Goal: Task Accomplishment & Management: Manage account settings

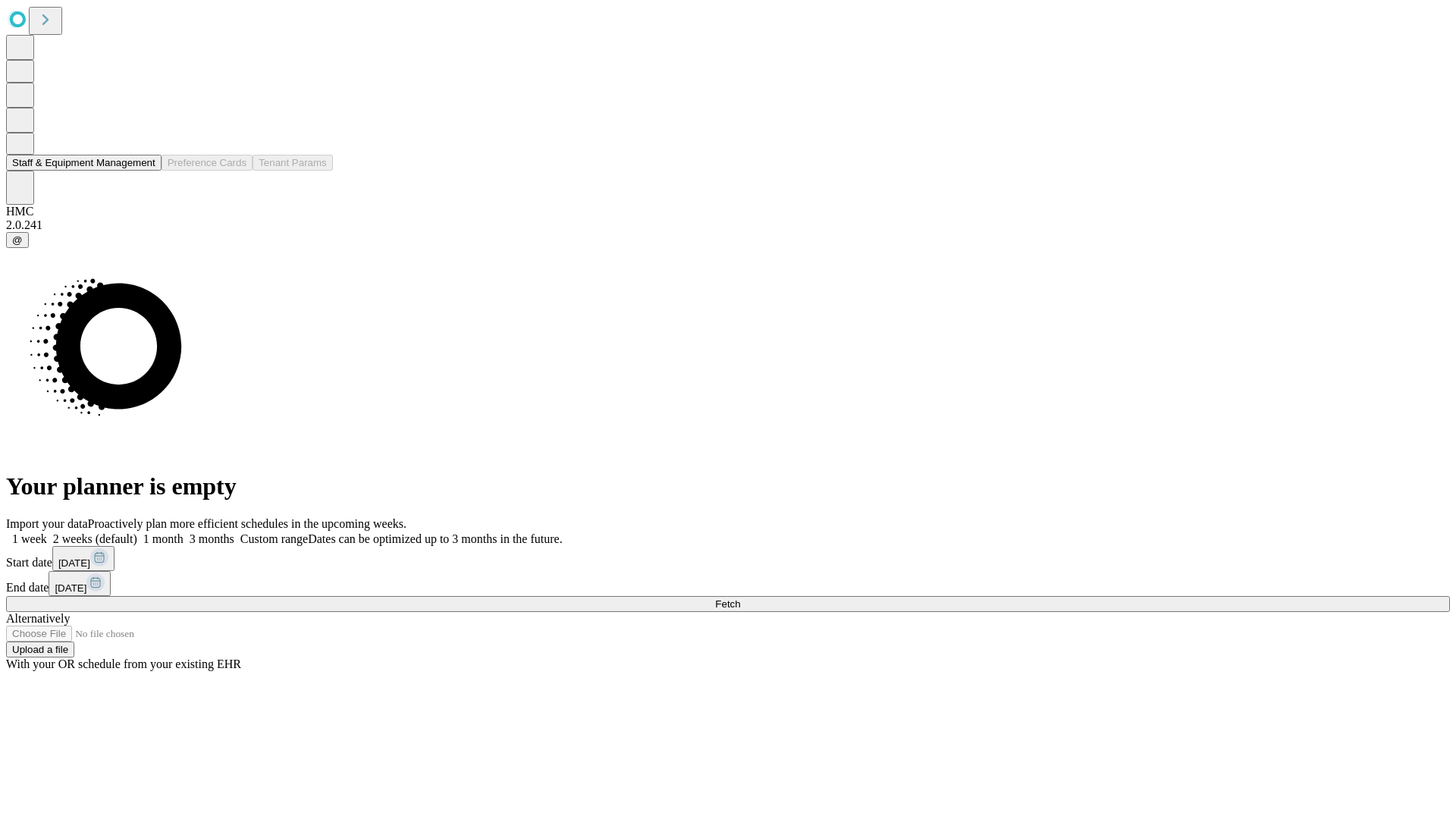
click at [145, 171] on button "Staff & Equipment Management" at bounding box center [83, 163] width 156 height 16
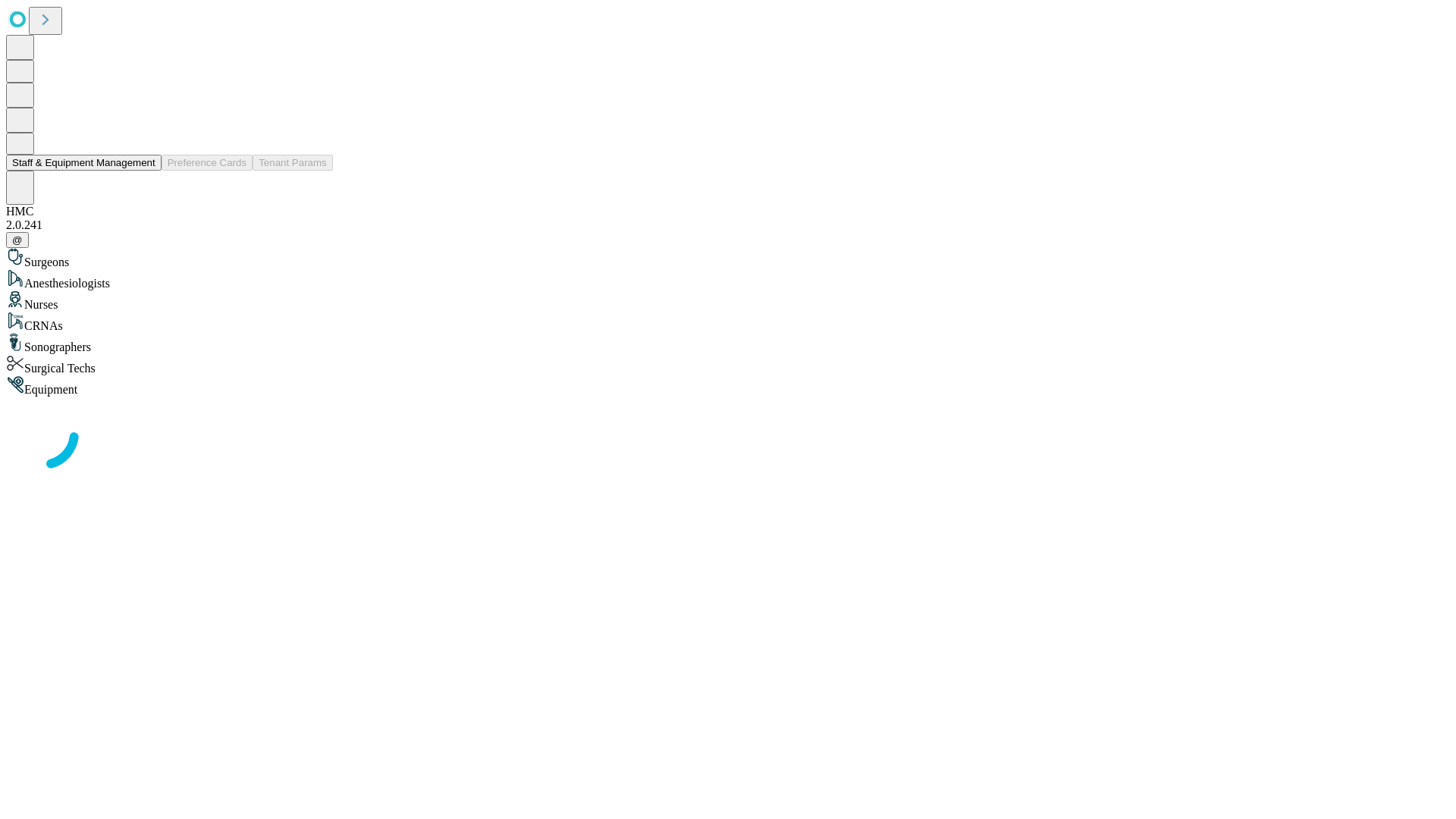
click at [145, 171] on button "Staff & Equipment Management" at bounding box center [83, 163] width 156 height 16
